Goal: Entertainment & Leisure: Consume media (video, audio)

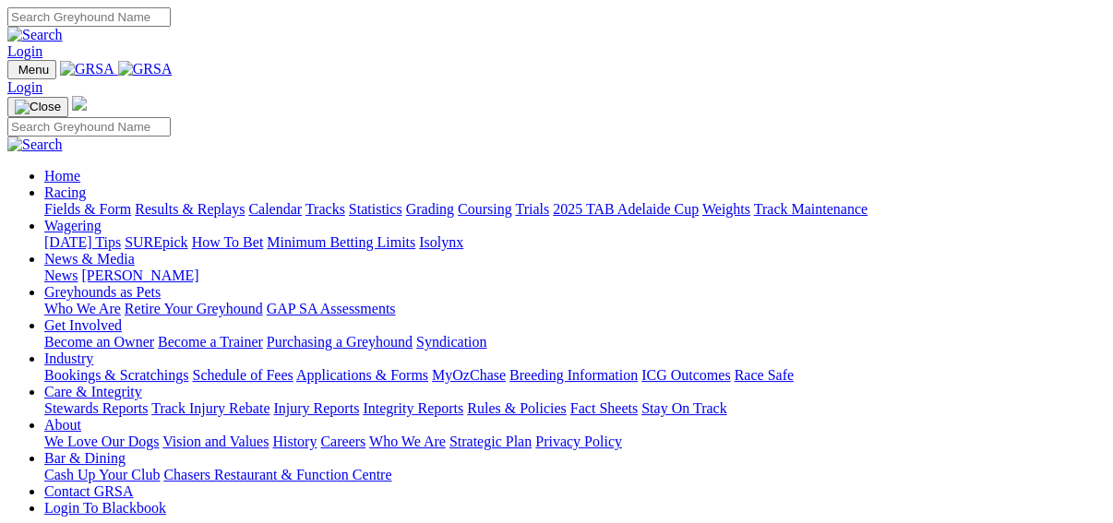
click at [46, 201] on link "Fields & Form" at bounding box center [87, 209] width 87 height 16
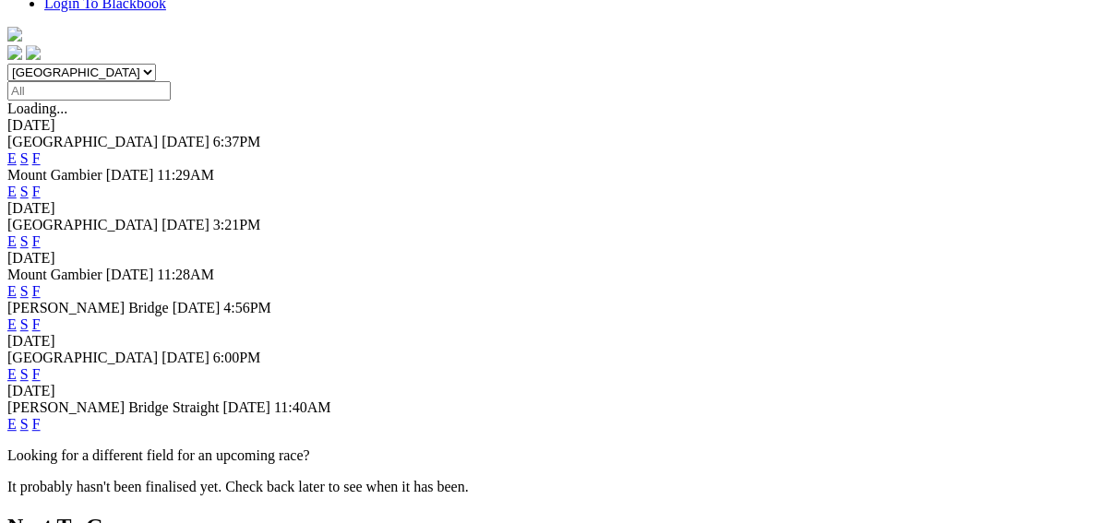
scroll to position [590, 0]
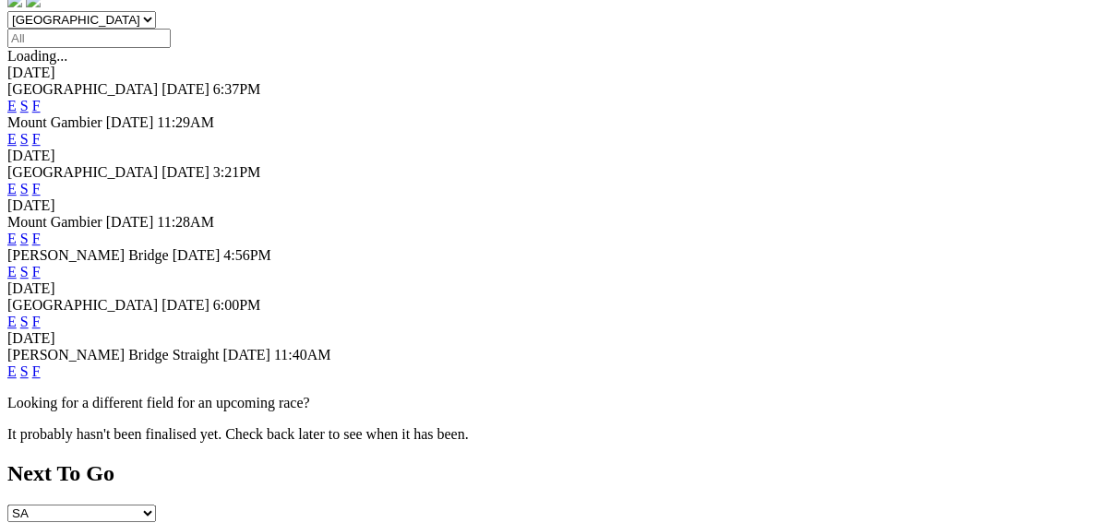
click at [41, 363] on link "F" at bounding box center [36, 371] width 8 height 16
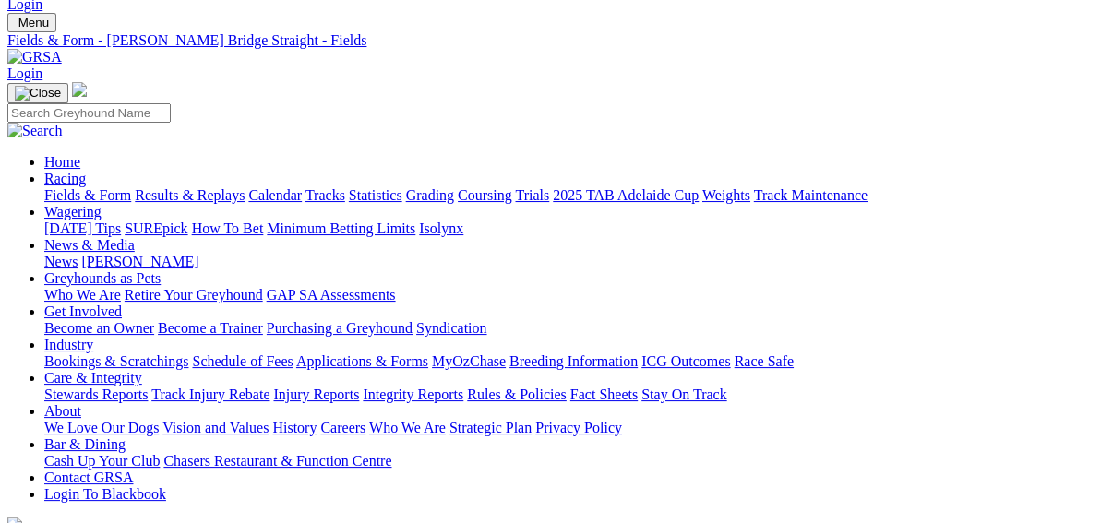
scroll to position [74, 0]
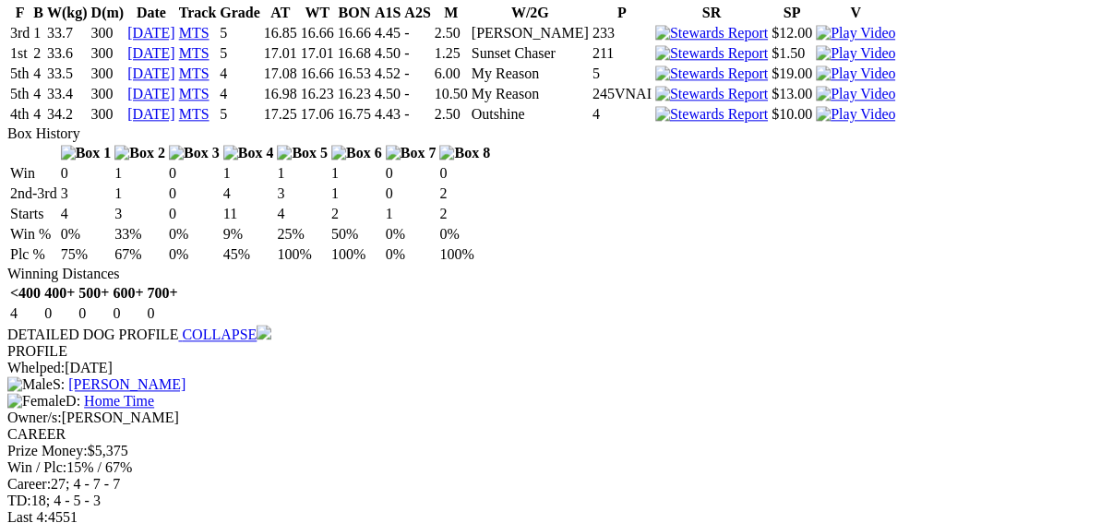
scroll to position [1550, 0]
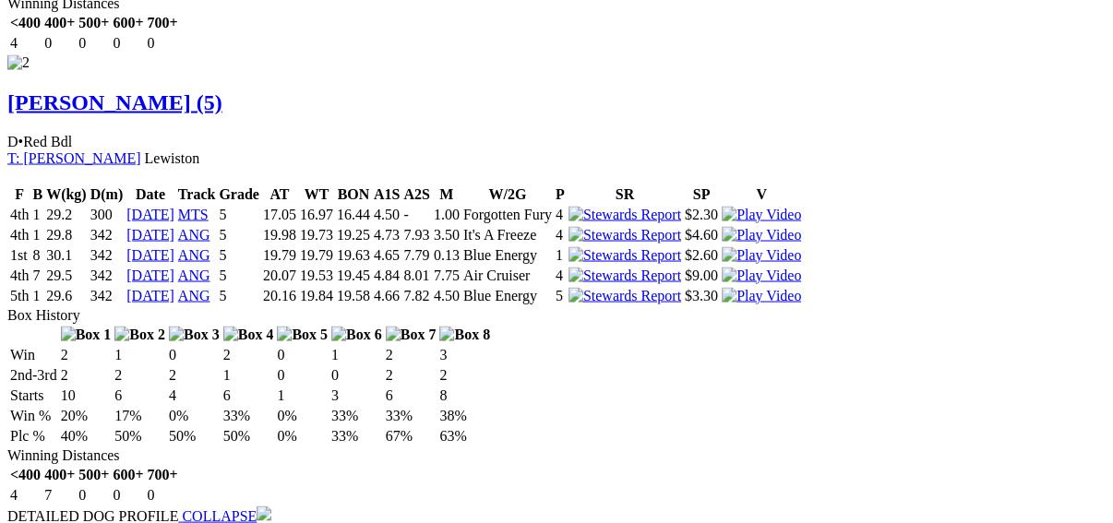
scroll to position [2214, 0]
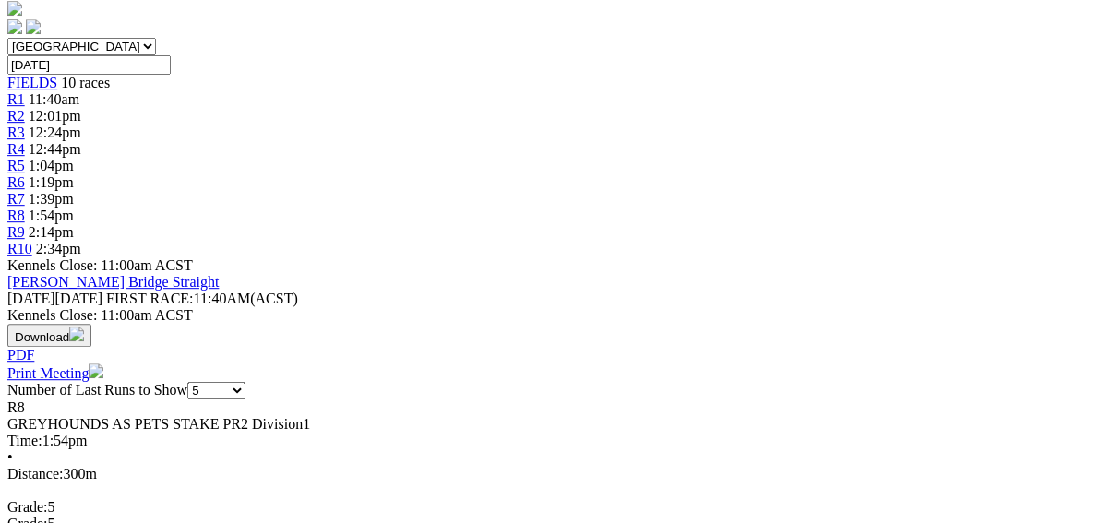
scroll to position [369, 0]
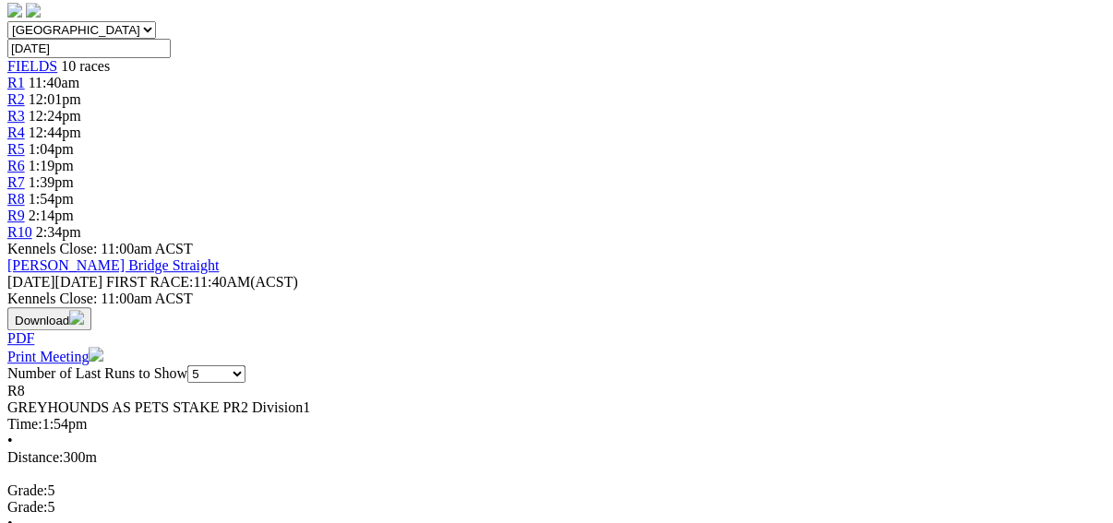
scroll to position [738, 0]
